Goal: Information Seeking & Learning: Learn about a topic

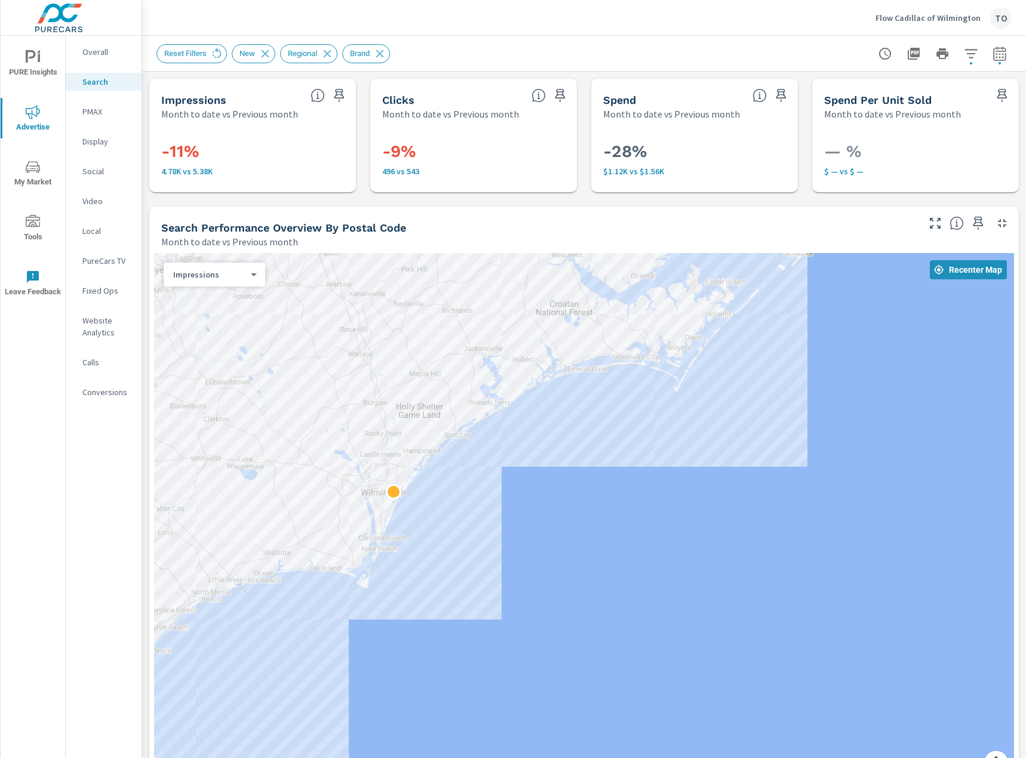
scroll to position [983, 0]
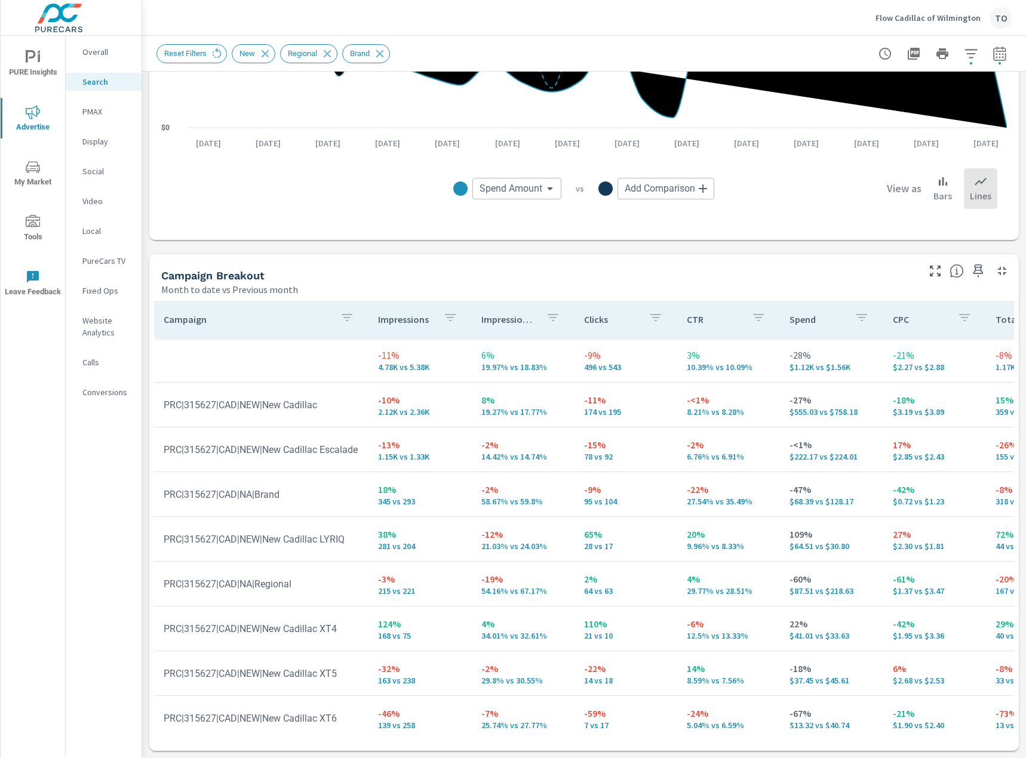
click at [933, 23] on p "Flow Cadillac of Wilmington" at bounding box center [927, 18] width 105 height 11
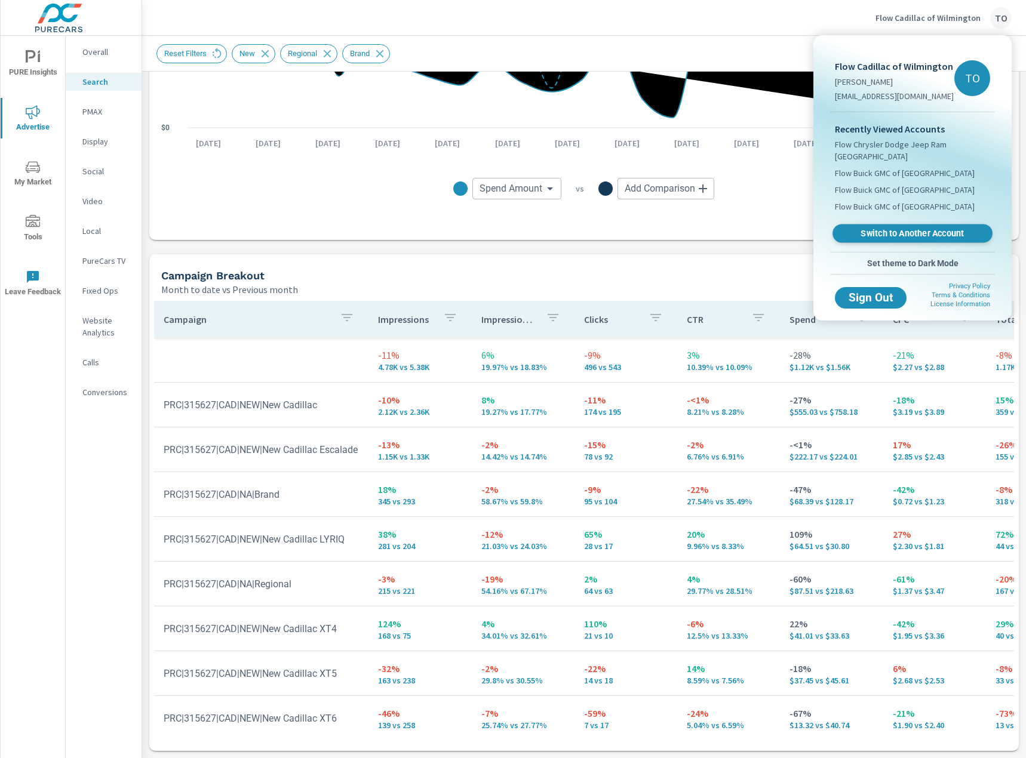
click at [896, 236] on span "Switch to Another Account" at bounding box center [912, 233] width 146 height 11
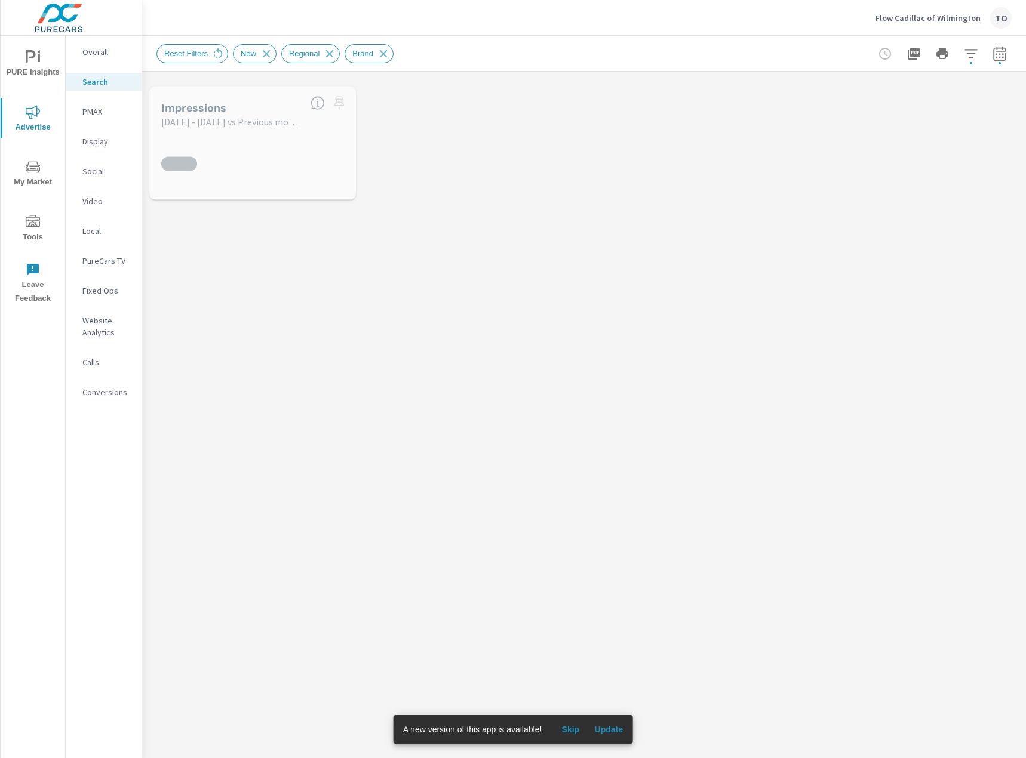
click at [912, 20] on p "Flow Cadillac of Wilmington" at bounding box center [927, 18] width 105 height 11
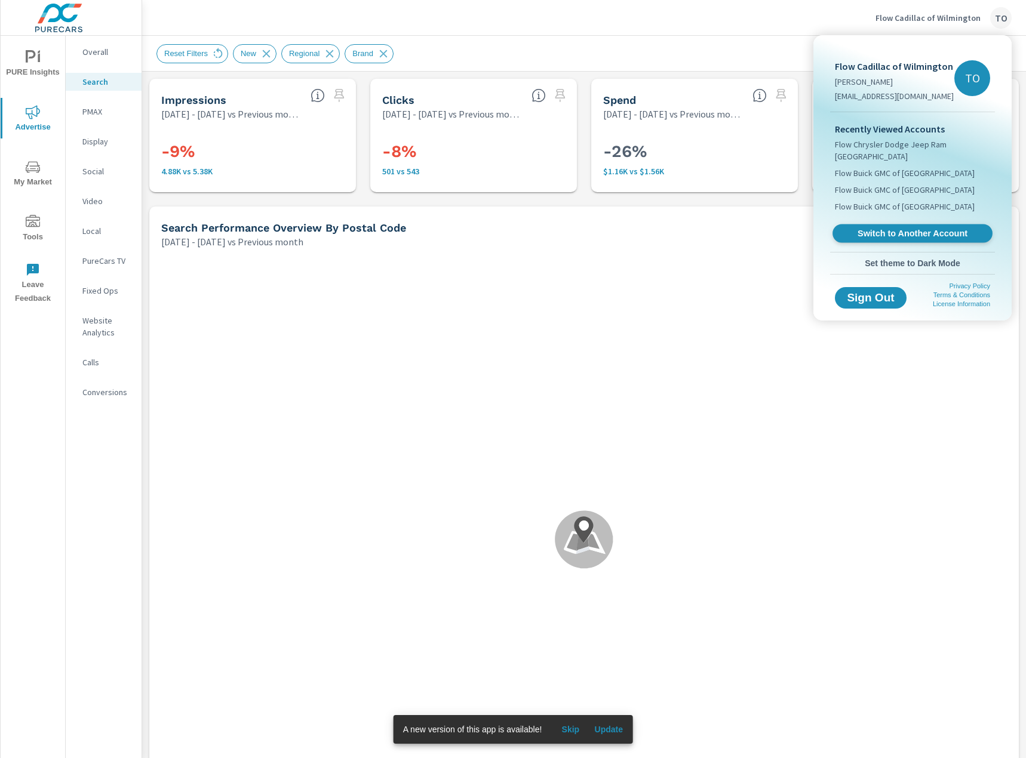
click at [904, 233] on span "Switch to Another Account" at bounding box center [912, 233] width 146 height 11
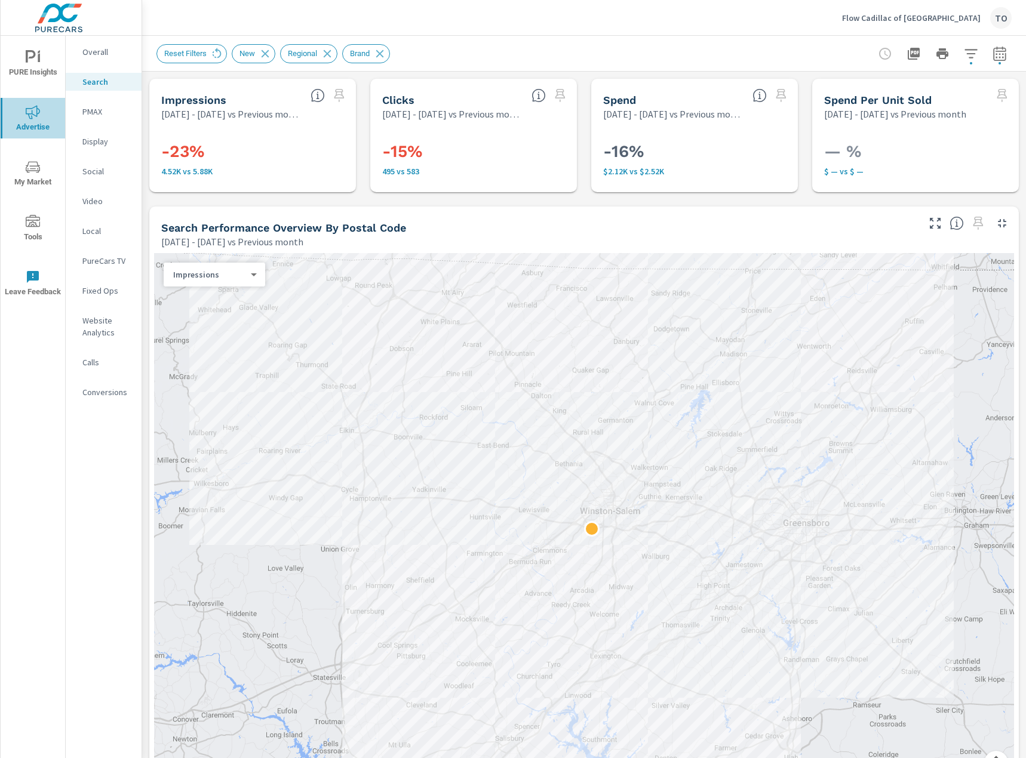
click at [36, 110] on icon "nav menu" at bounding box center [33, 112] width 14 height 14
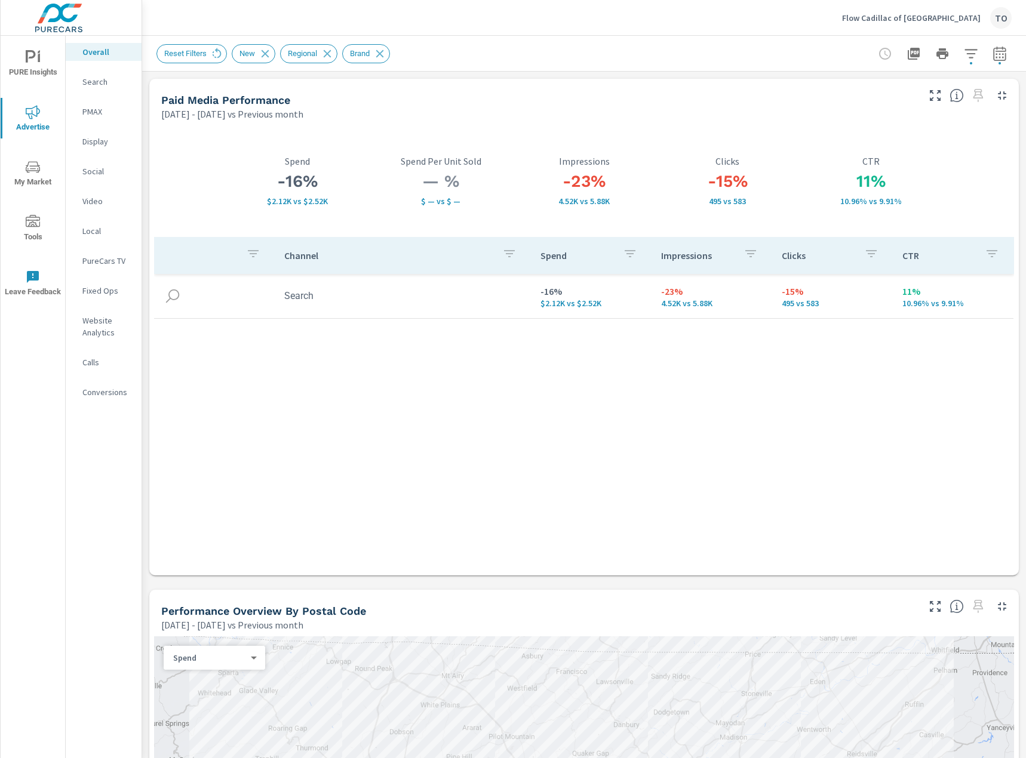
click at [426, 388] on div "Channel Spend Impressions Clicks CTR Search -16% $2.12K vs $2.52K -23% 4.52K vs…" at bounding box center [584, 395] width 860 height 316
click at [104, 53] on p "Overall" at bounding box center [107, 52] width 50 height 12
click at [93, 175] on p "Social" at bounding box center [107, 171] width 50 height 12
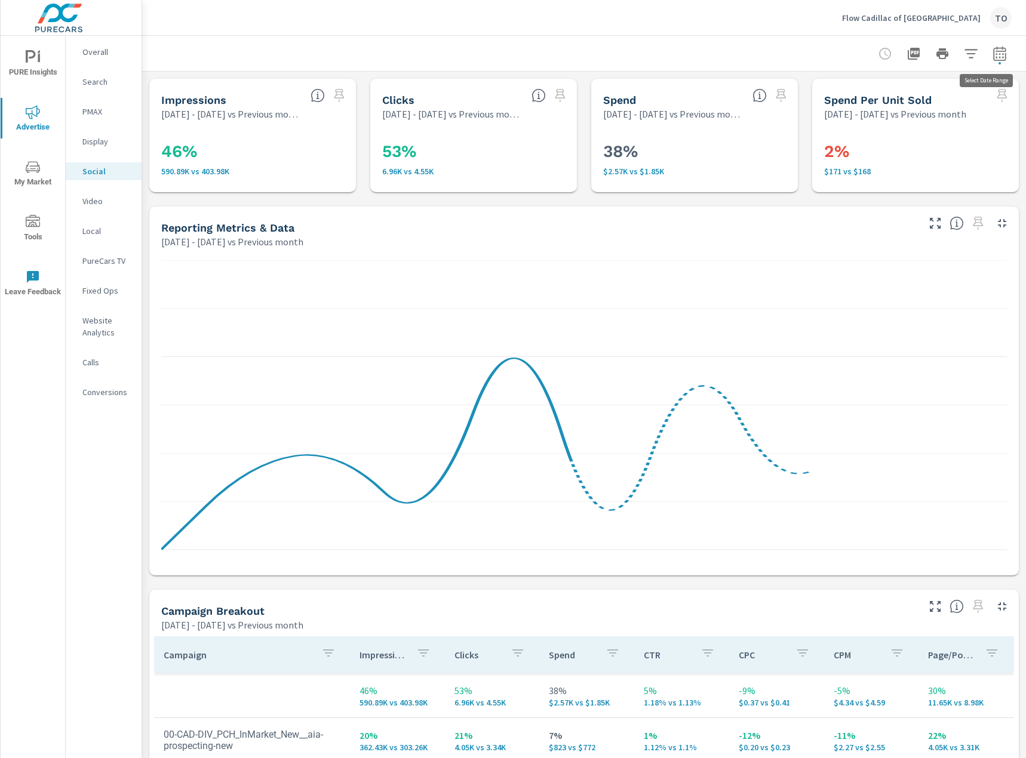
click at [997, 51] on icon "button" at bounding box center [999, 53] width 13 height 14
select select "Previous month"
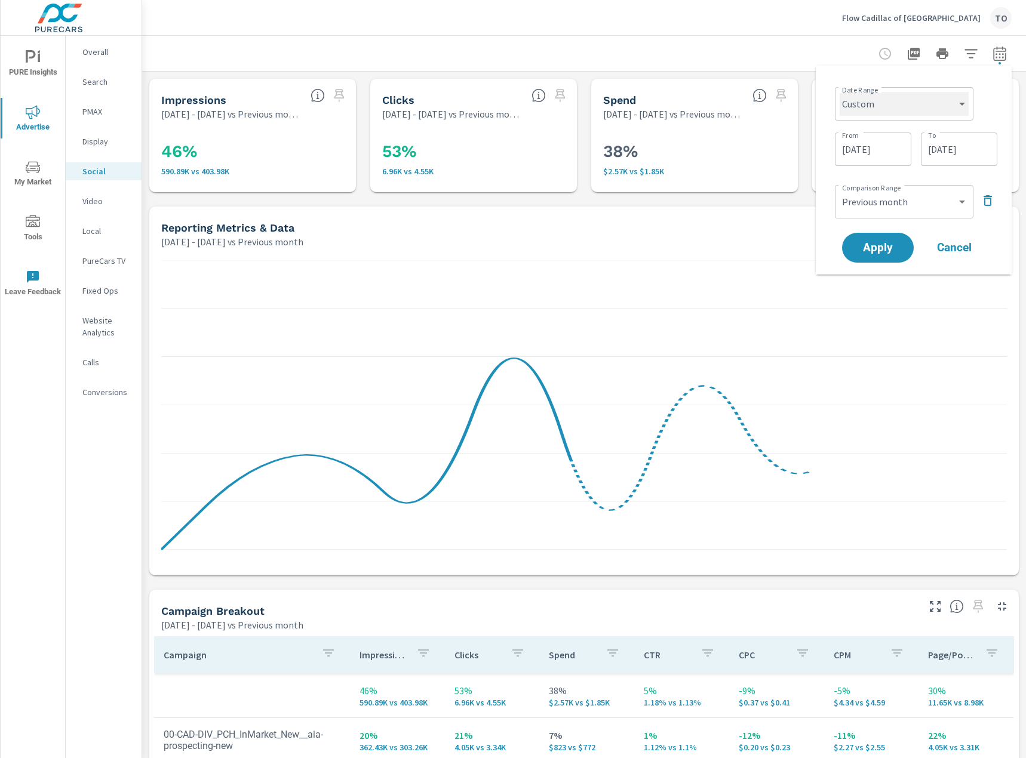
click at [930, 104] on select "Custom [DATE] Last week Last 7 days Last 14 days Last 30 days Last 45 days Last…" at bounding box center [903, 104] width 129 height 24
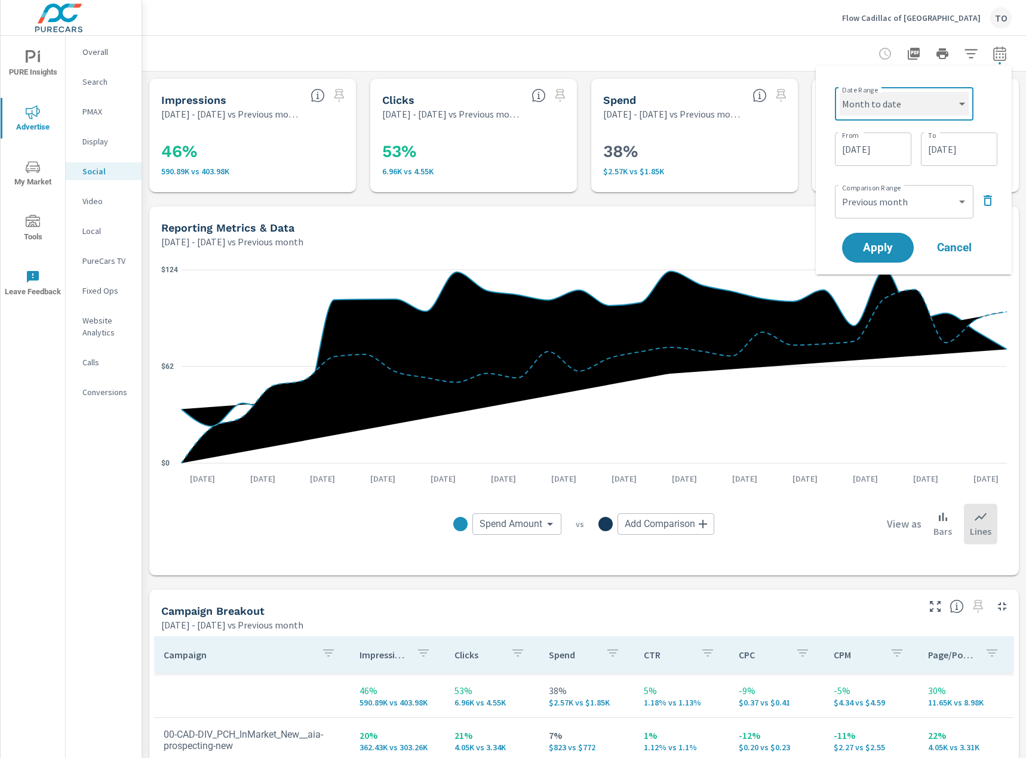
click at [839, 92] on select "Custom [DATE] Last week Last 7 days Last 14 days Last 30 days Last 45 days Last…" at bounding box center [903, 104] width 129 height 24
select select "Month to date"
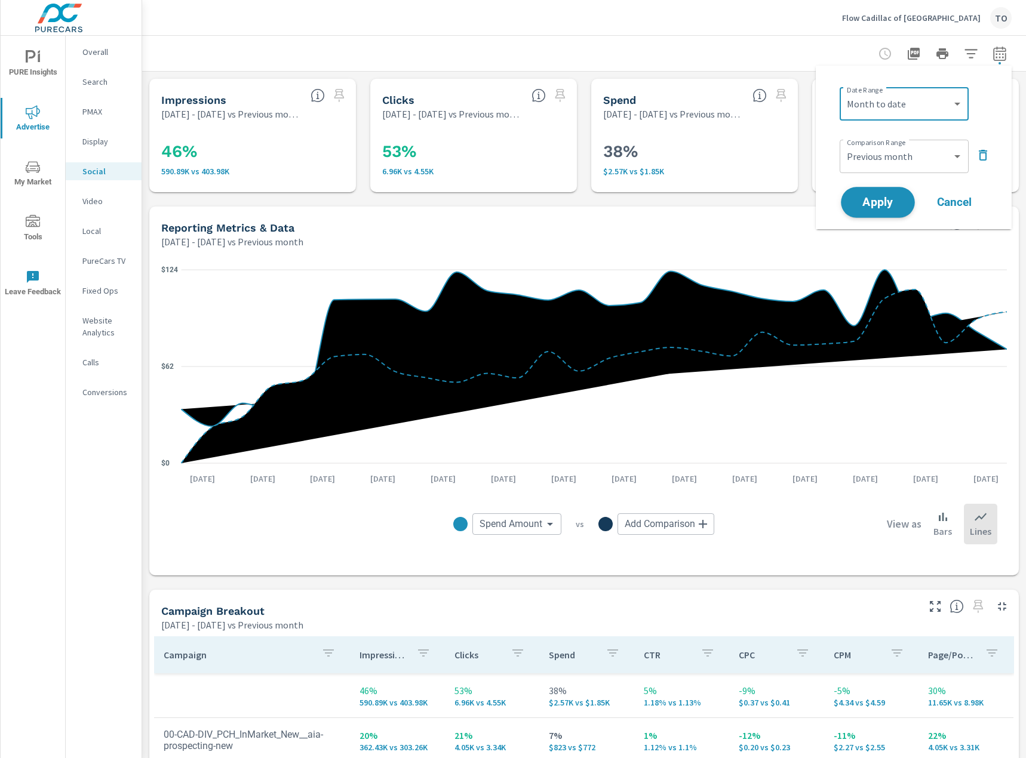
click at [885, 205] on span "Apply" at bounding box center [877, 202] width 49 height 11
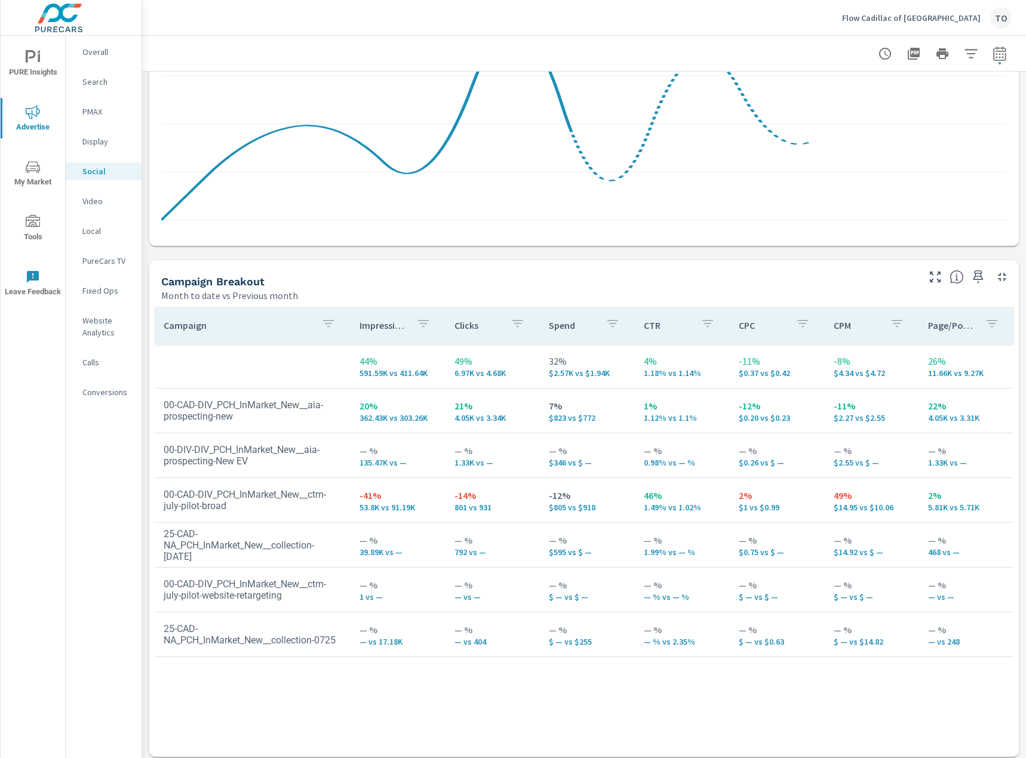
scroll to position [344, 0]
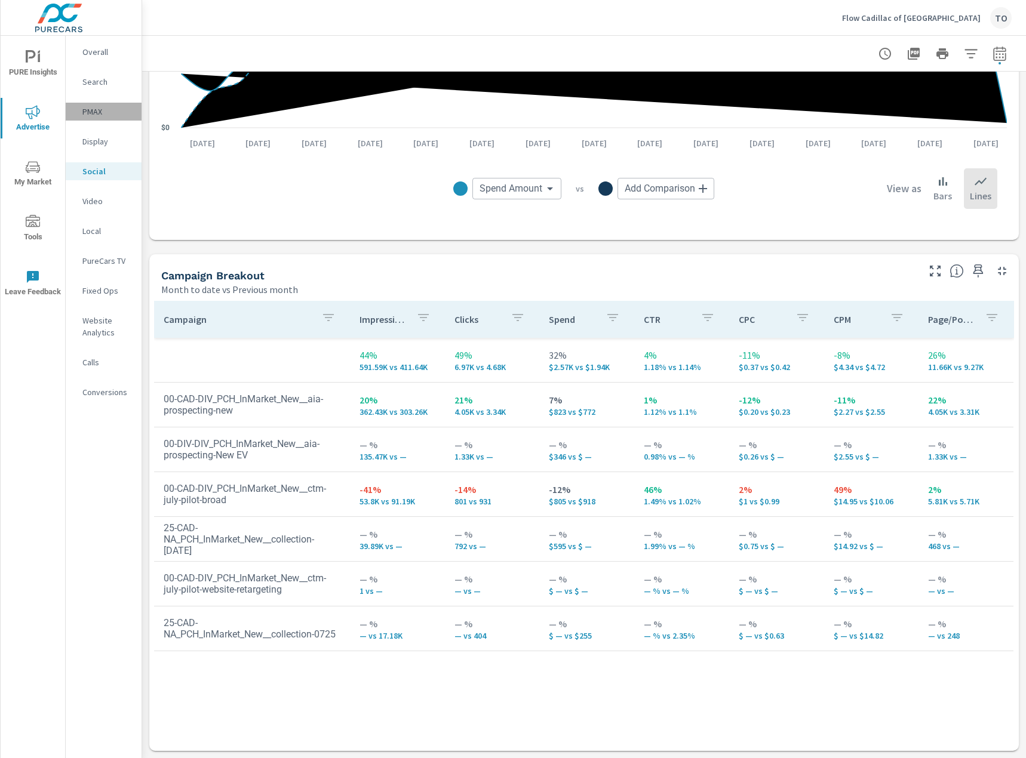
click at [101, 112] on p "PMAX" at bounding box center [107, 112] width 50 height 12
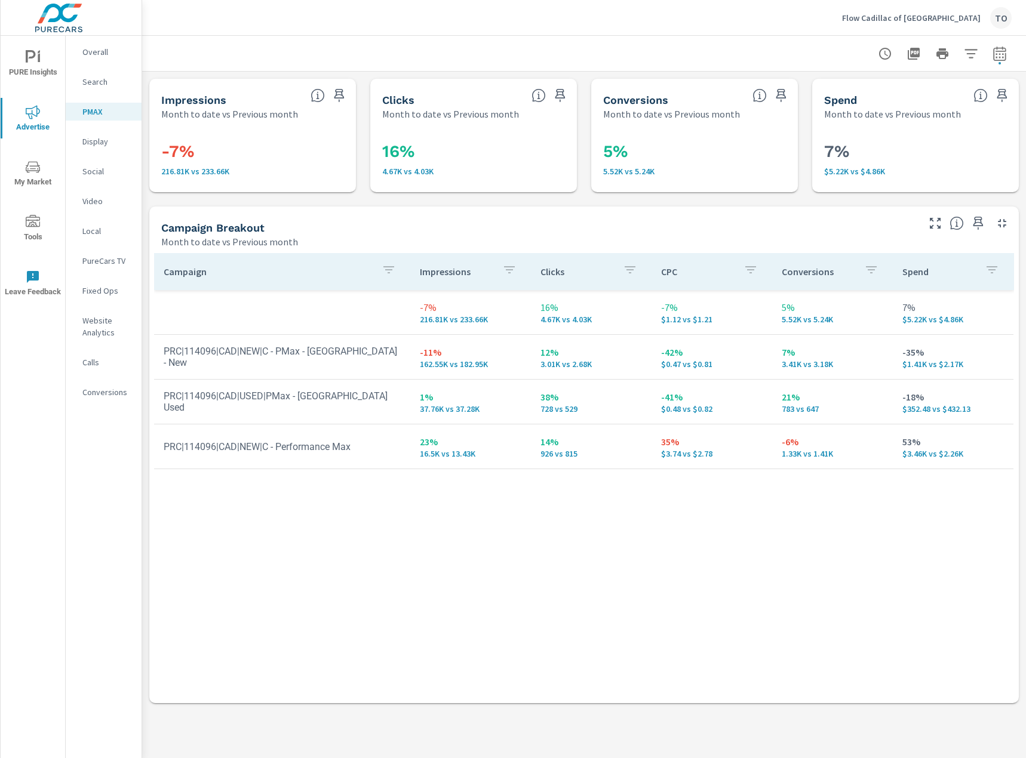
click at [99, 78] on p "Search" at bounding box center [107, 82] width 50 height 12
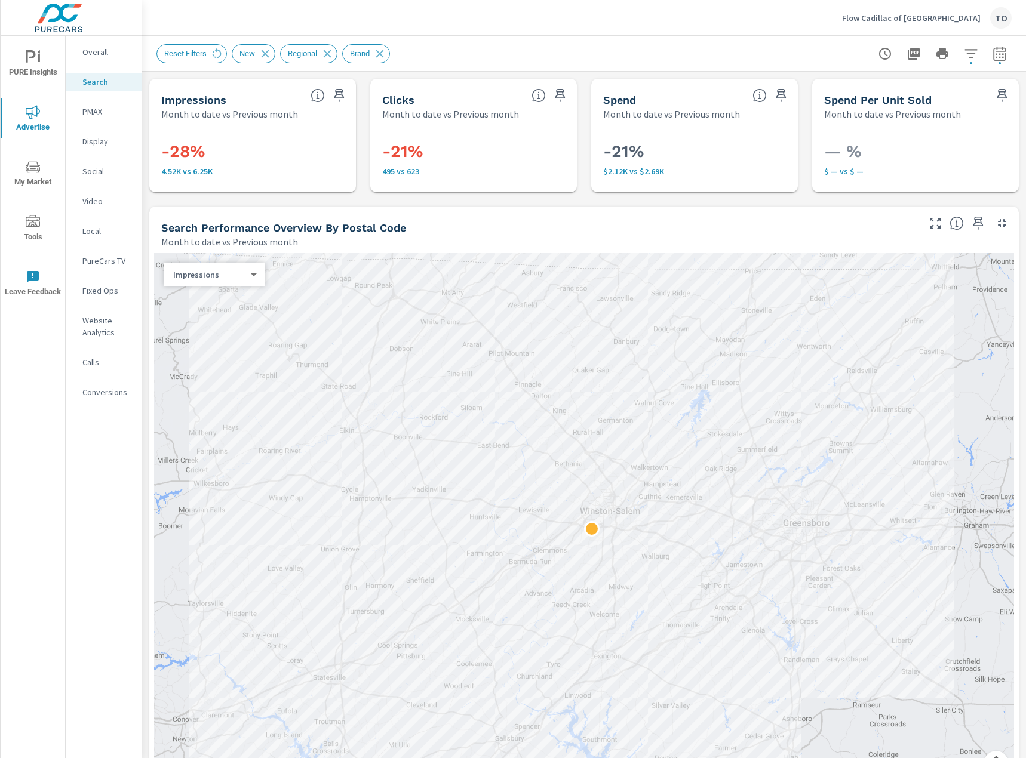
click at [969, 56] on icon "button" at bounding box center [971, 54] width 14 height 14
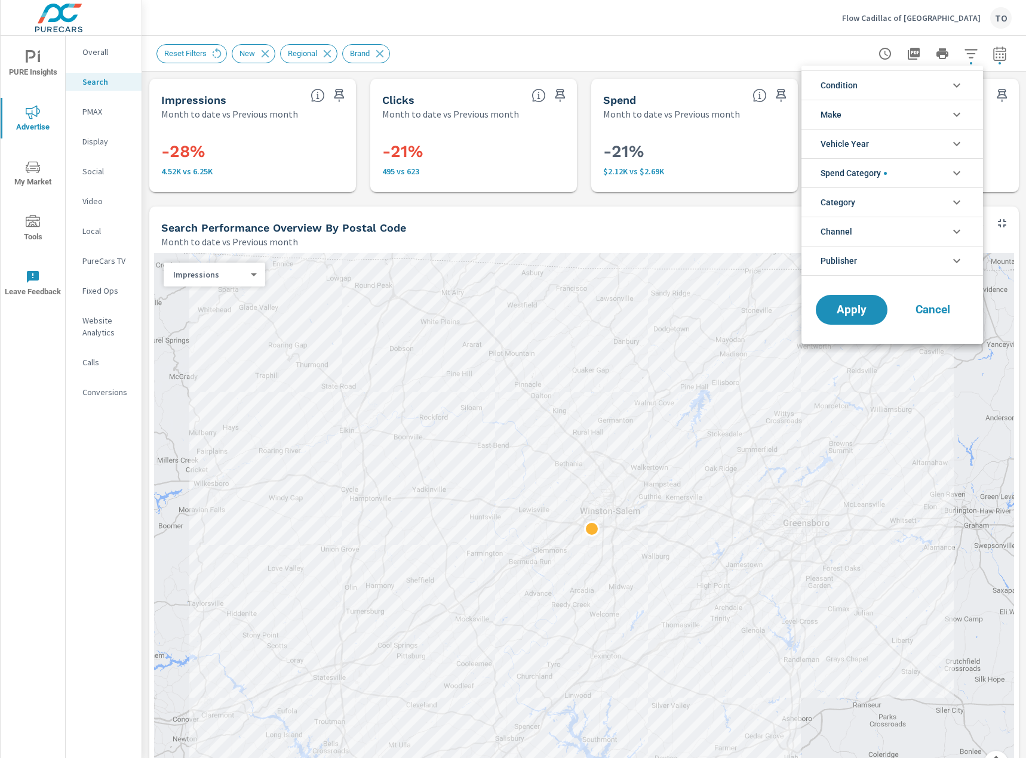
scroll to position [81, 0]
click at [884, 169] on span "Spend Category" at bounding box center [853, 173] width 66 height 29
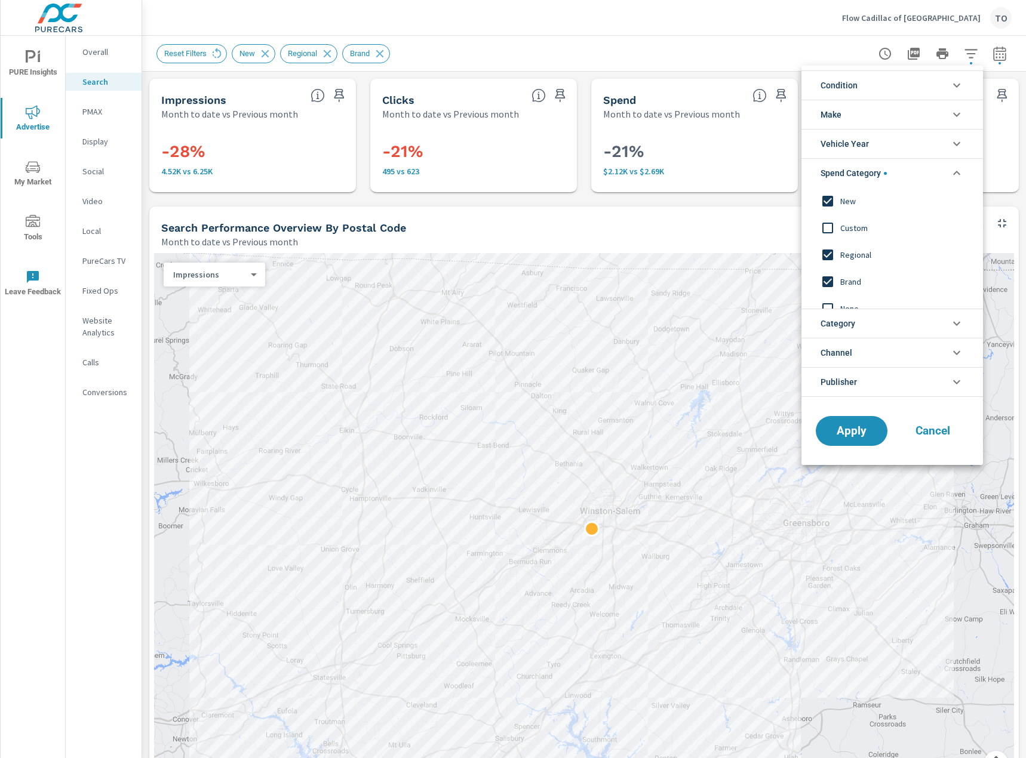
scroll to position [13, 0]
click at [861, 433] on span "Apply" at bounding box center [851, 430] width 49 height 11
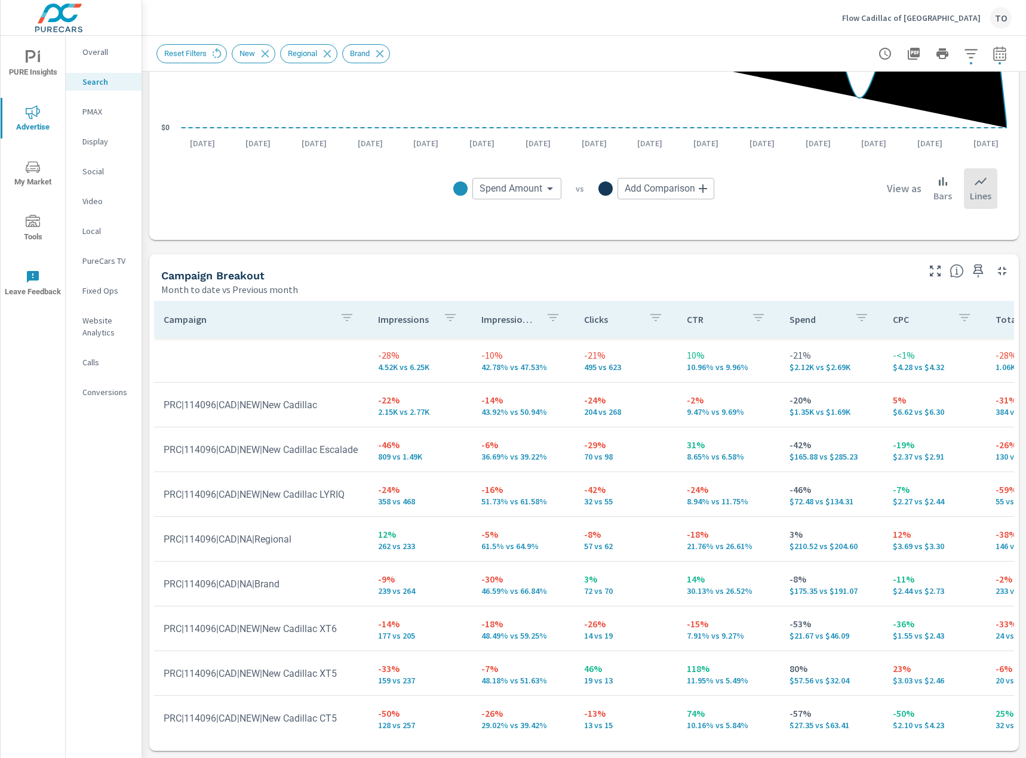
scroll to position [924, 0]
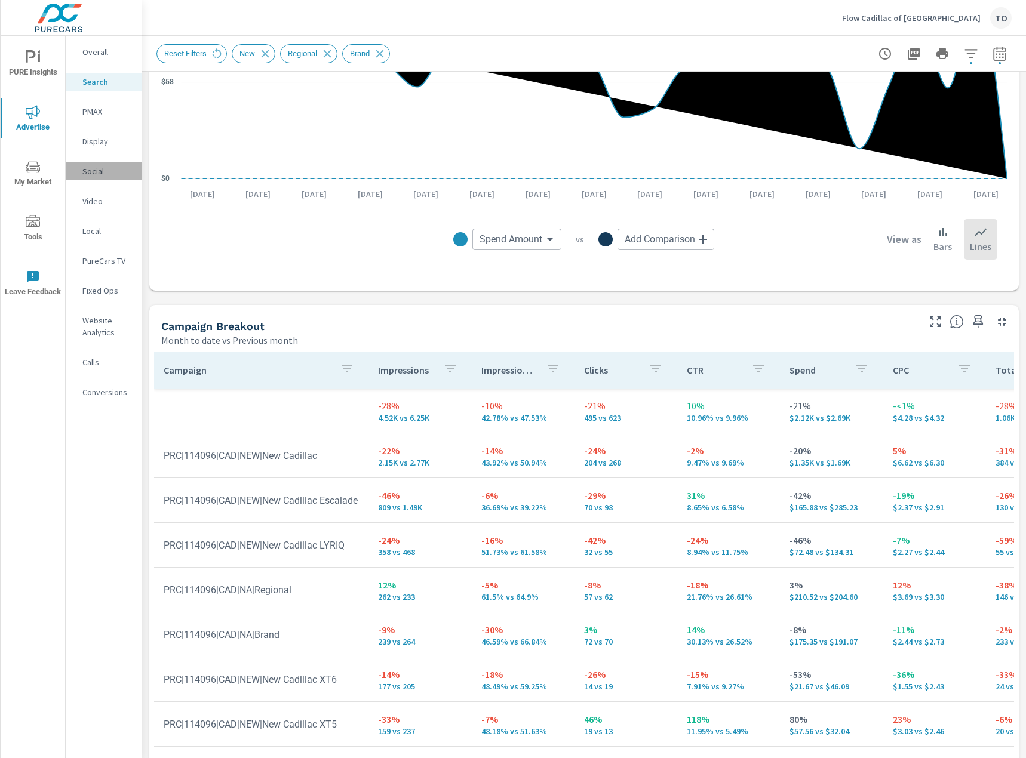
click at [90, 171] on p "Social" at bounding box center [107, 171] width 50 height 12
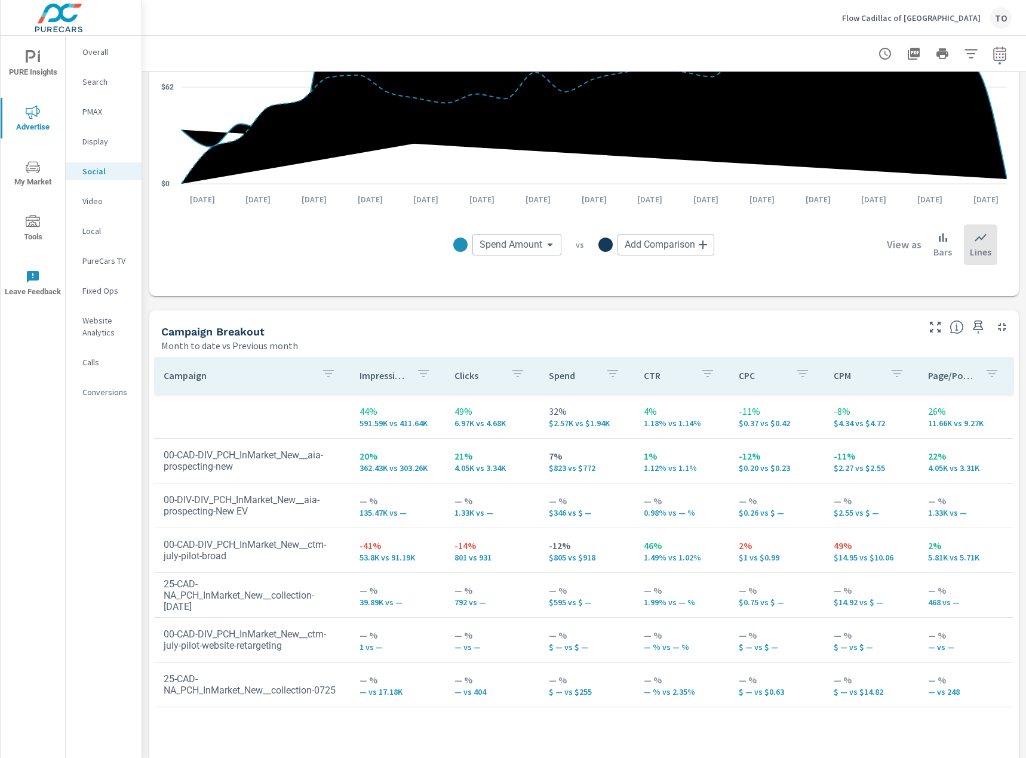
scroll to position [299, 0]
